Goal: Information Seeking & Learning: Learn about a topic

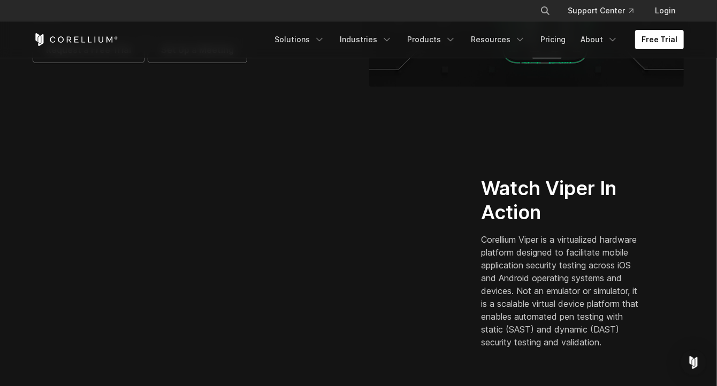
scroll to position [214, 0]
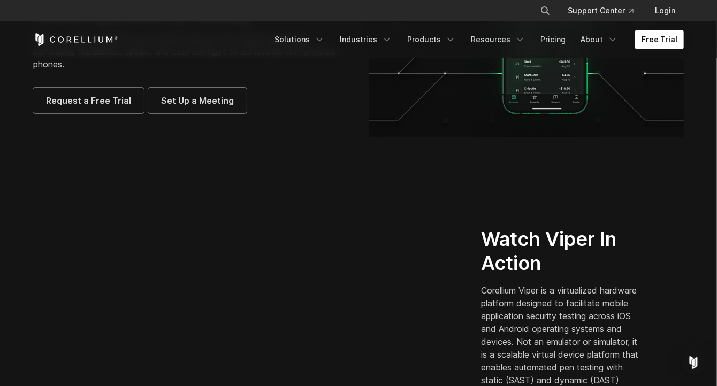
scroll to position [158, 0]
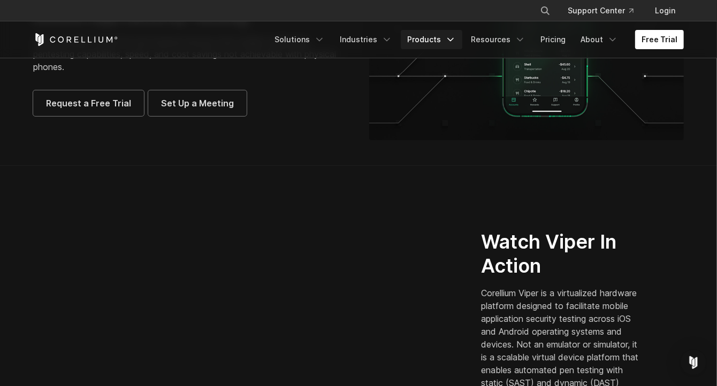
click at [424, 48] on link "Products" at bounding box center [432, 39] width 62 height 19
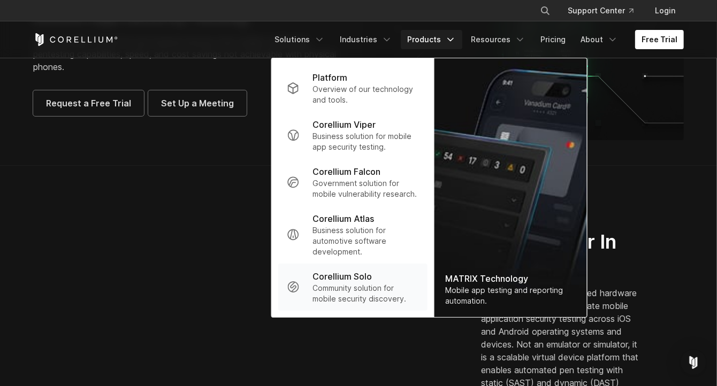
click at [382, 288] on p "Community solution for mobile security discovery." at bounding box center [365, 293] width 106 height 21
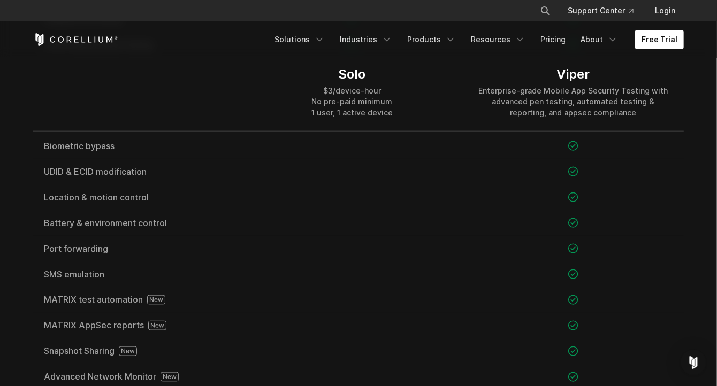
scroll to position [1070, 0]
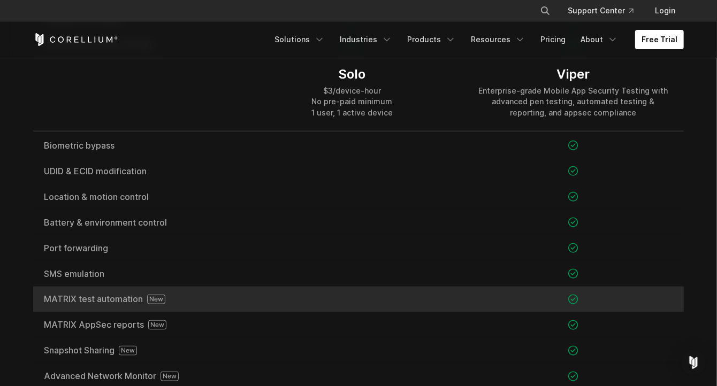
click at [160, 301] on icon at bounding box center [156, 300] width 18 height 10
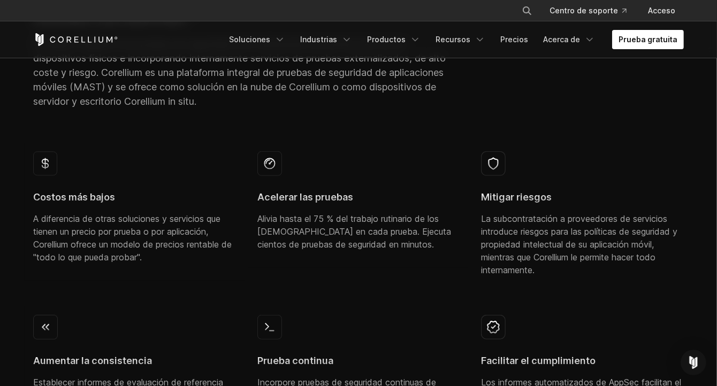
scroll to position [481, 0]
